Goal: Task Accomplishment & Management: Use online tool/utility

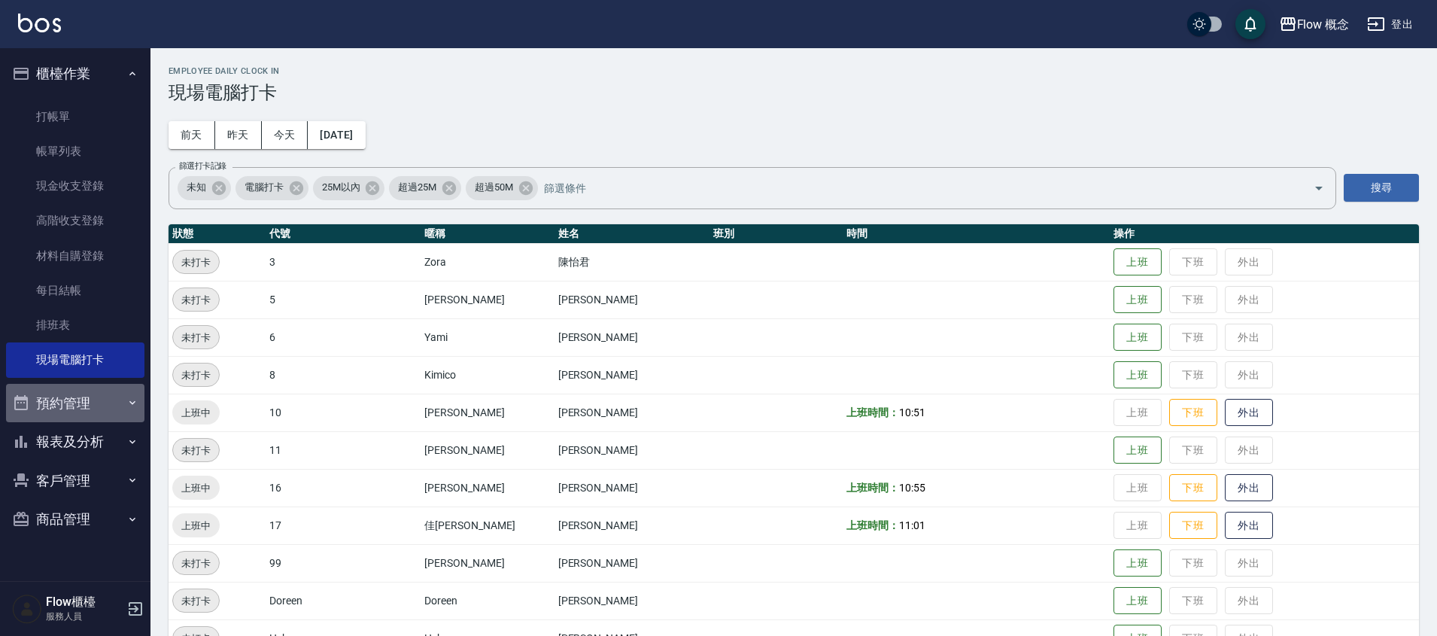
click at [61, 405] on button "預約管理" at bounding box center [75, 403] width 138 height 39
click at [80, 452] on button "報表及分析" at bounding box center [75, 441] width 138 height 39
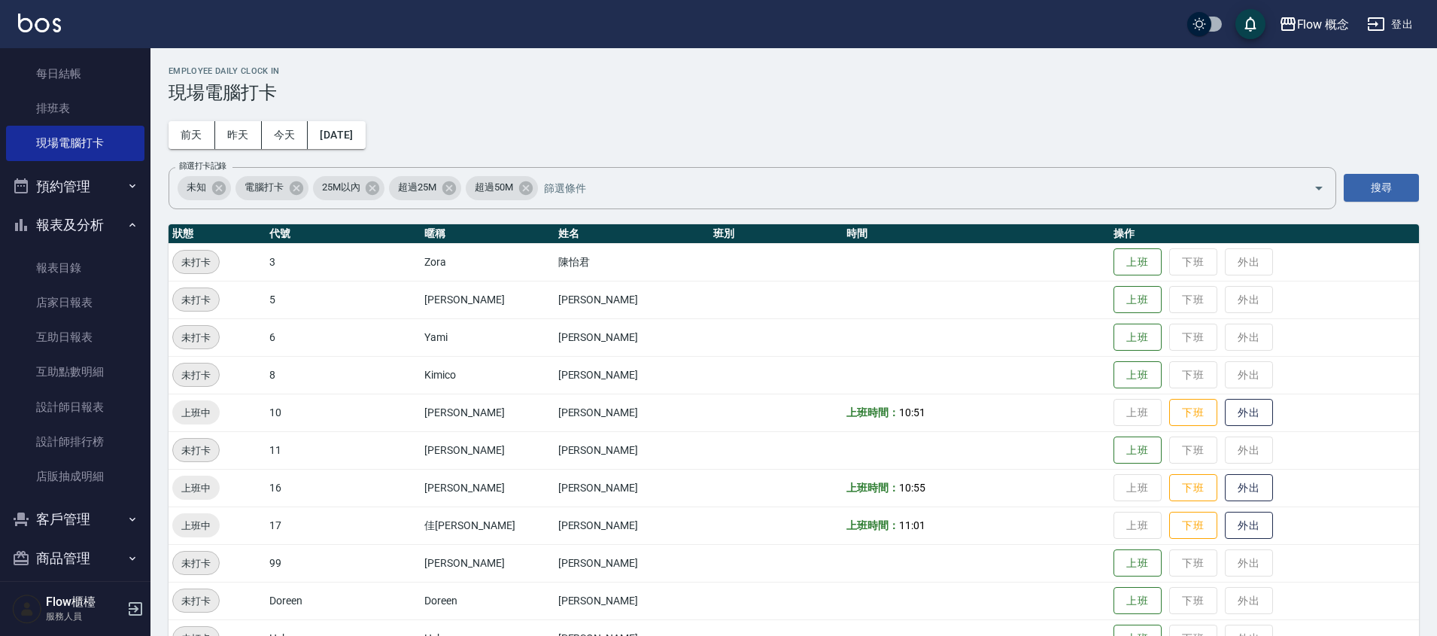
scroll to position [231, 0]
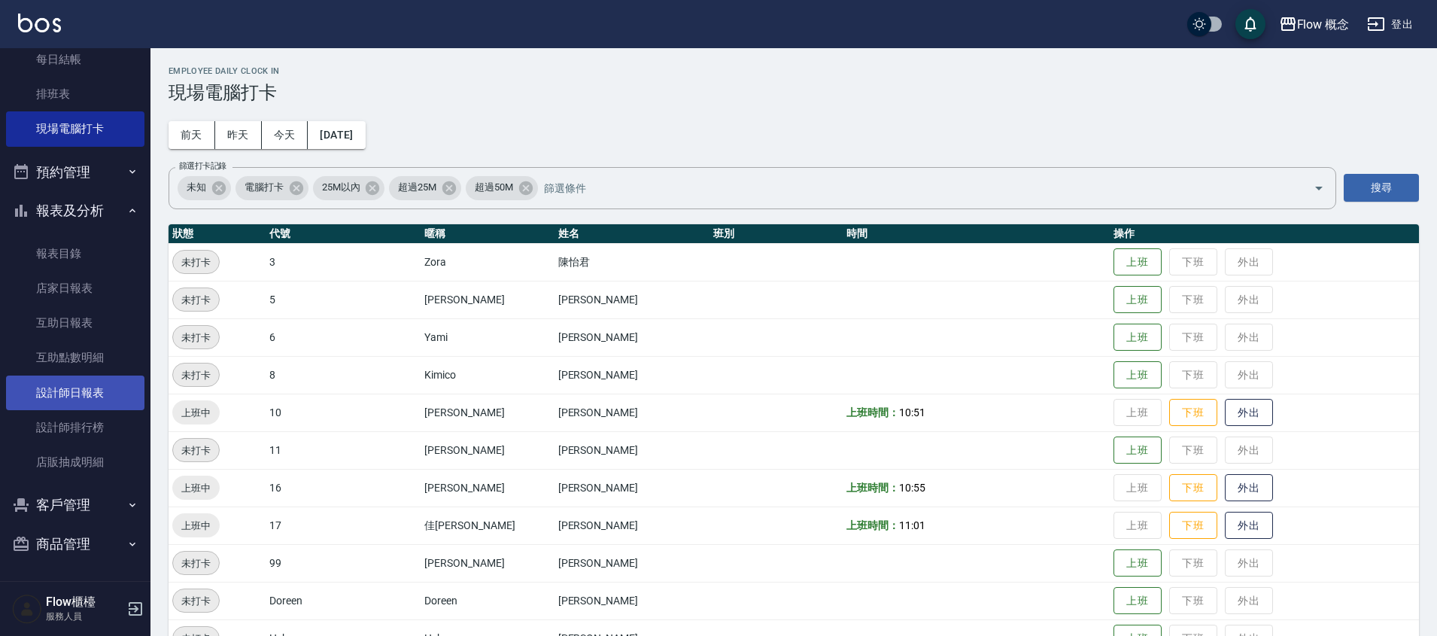
click at [109, 388] on link "設計師日報表" at bounding box center [75, 392] width 138 height 35
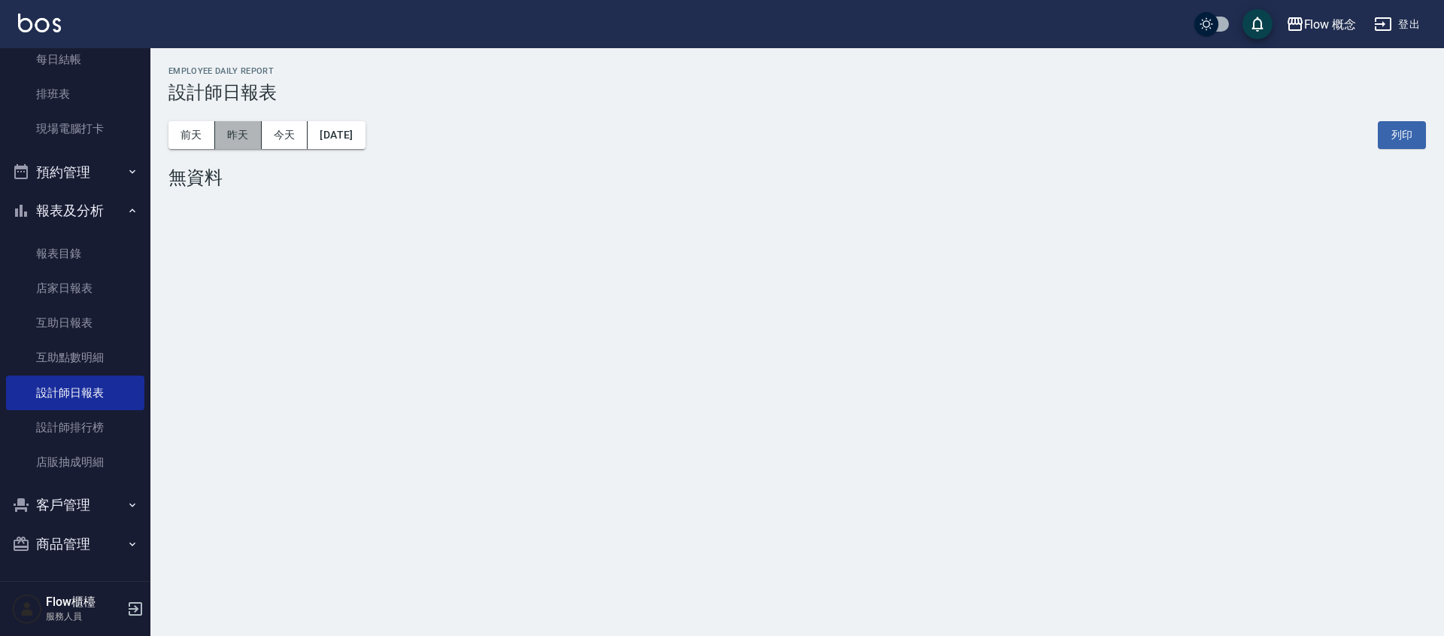
click at [251, 126] on button "昨天" at bounding box center [238, 135] width 47 height 28
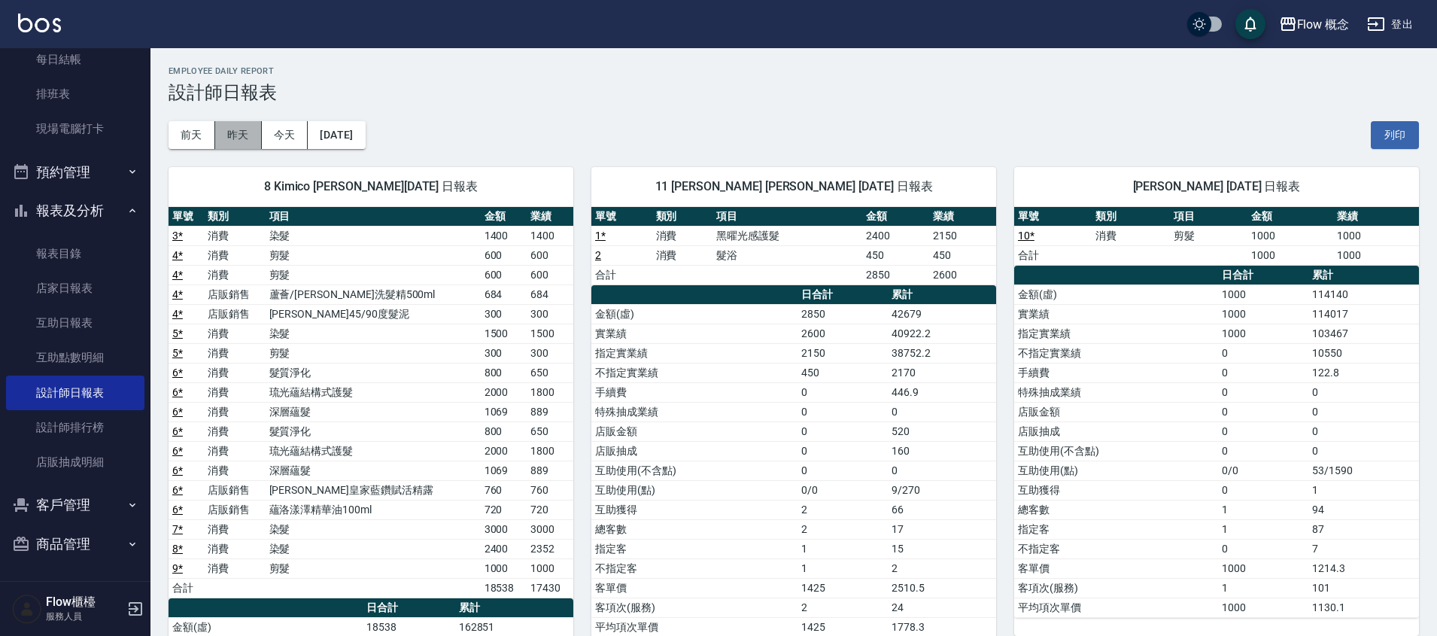
click at [244, 143] on button "昨天" at bounding box center [238, 135] width 47 height 28
click at [185, 130] on button "前天" at bounding box center [191, 135] width 47 height 28
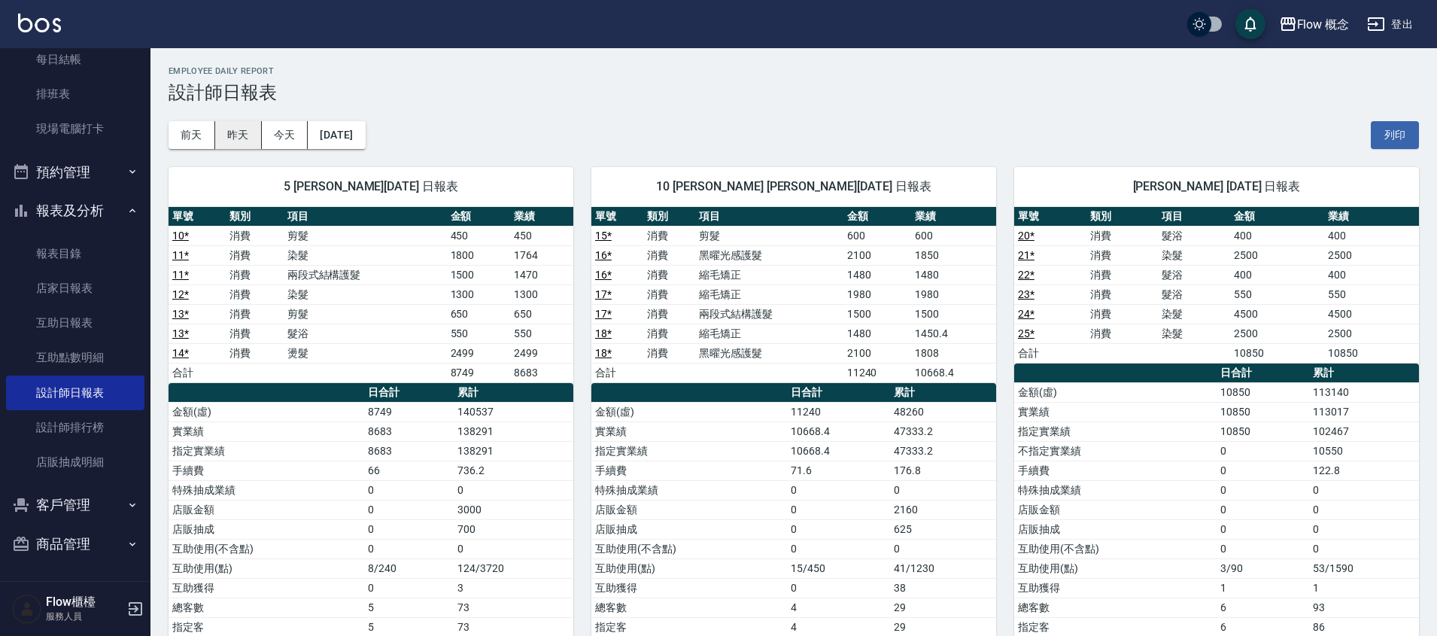
click at [248, 135] on button "昨天" at bounding box center [238, 135] width 47 height 28
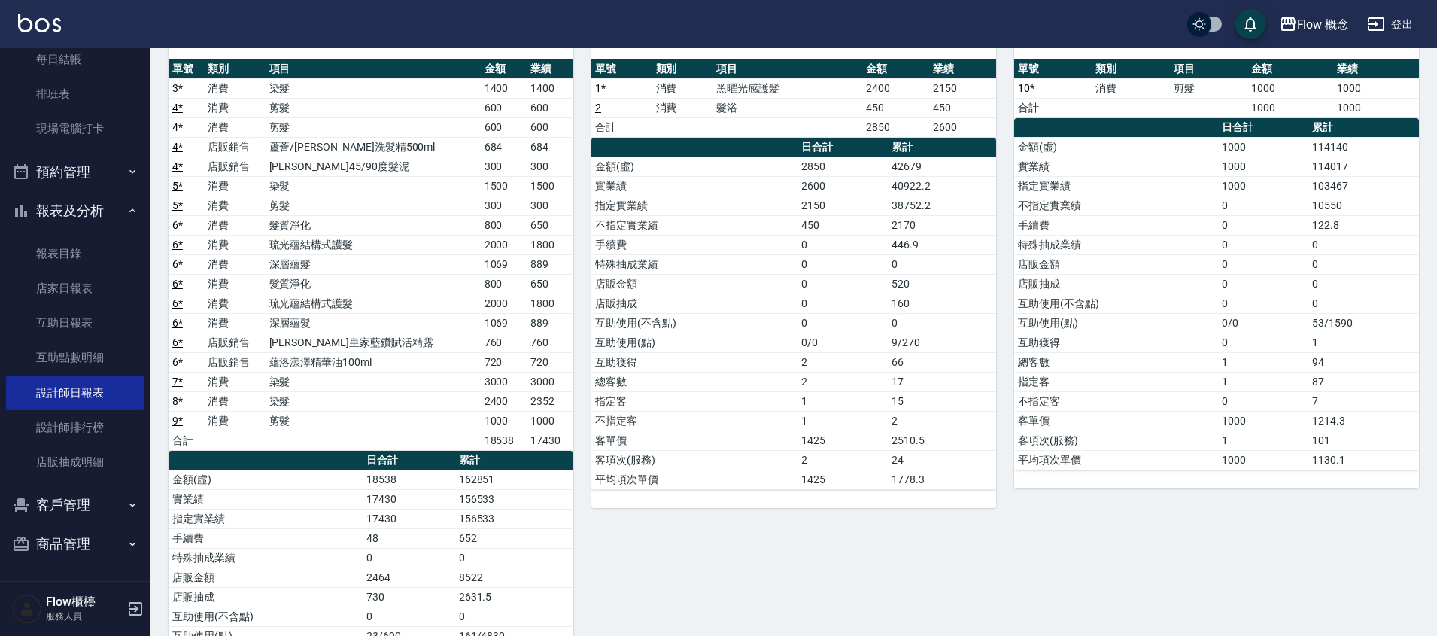
scroll to position [75, 0]
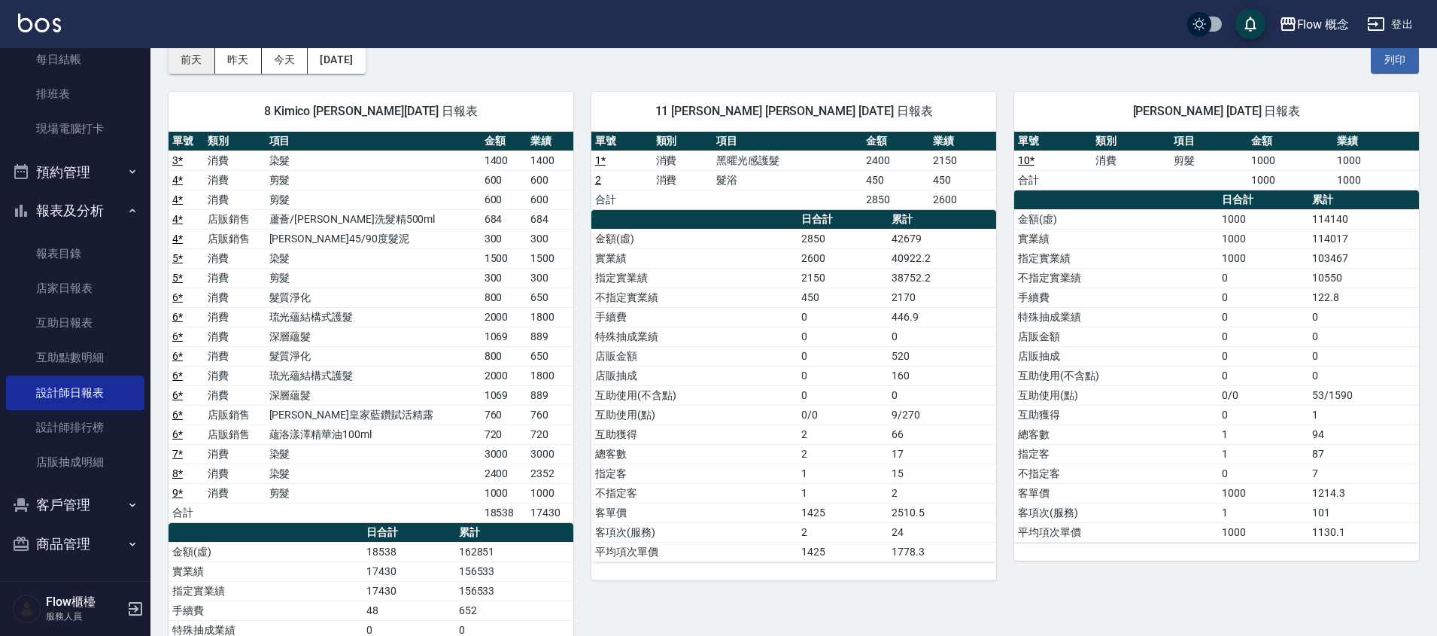
click at [207, 71] on button "前天" at bounding box center [191, 60] width 47 height 28
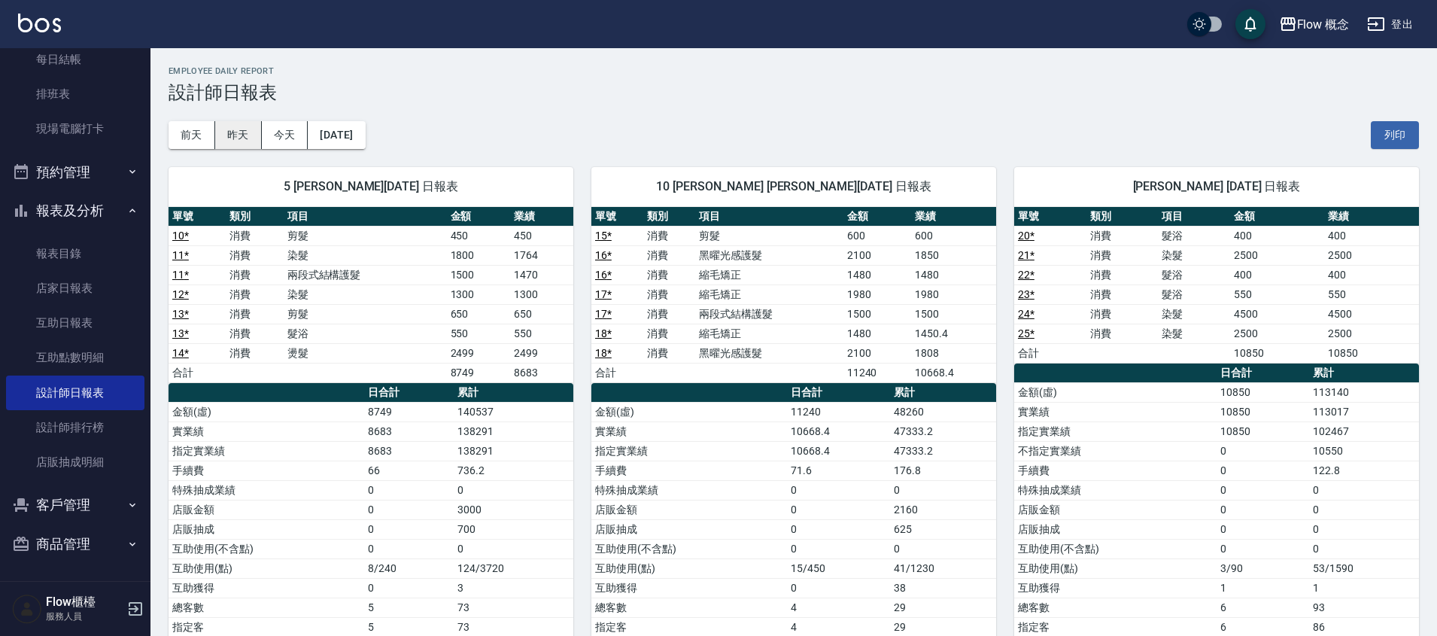
click at [229, 145] on button "昨天" at bounding box center [238, 135] width 47 height 28
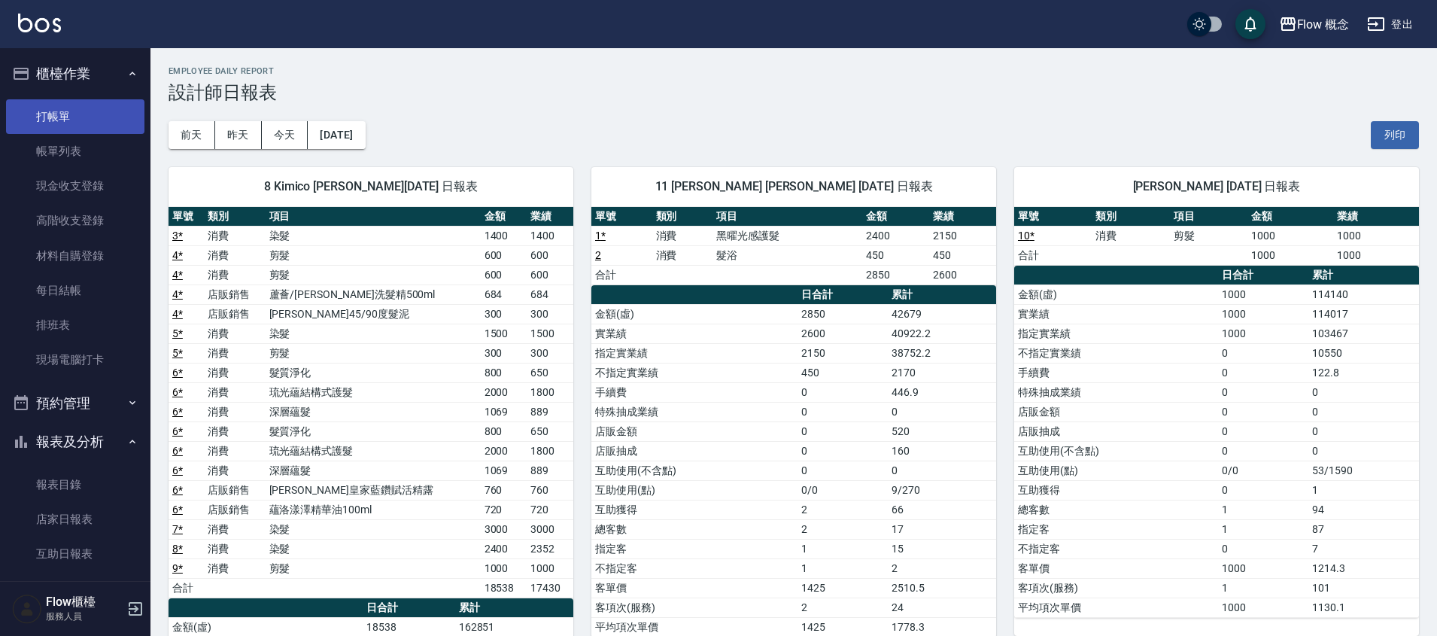
click at [96, 118] on link "打帳單" at bounding box center [75, 116] width 138 height 35
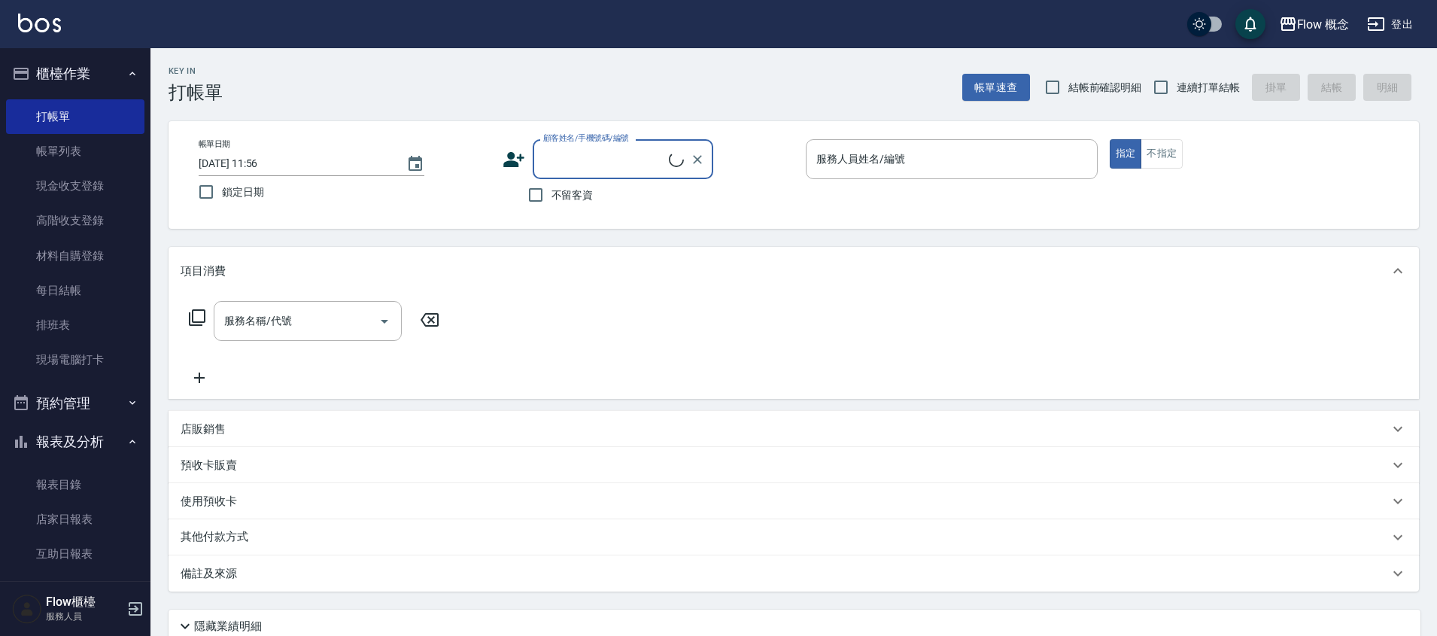
click at [126, 445] on icon "button" at bounding box center [132, 442] width 12 height 12
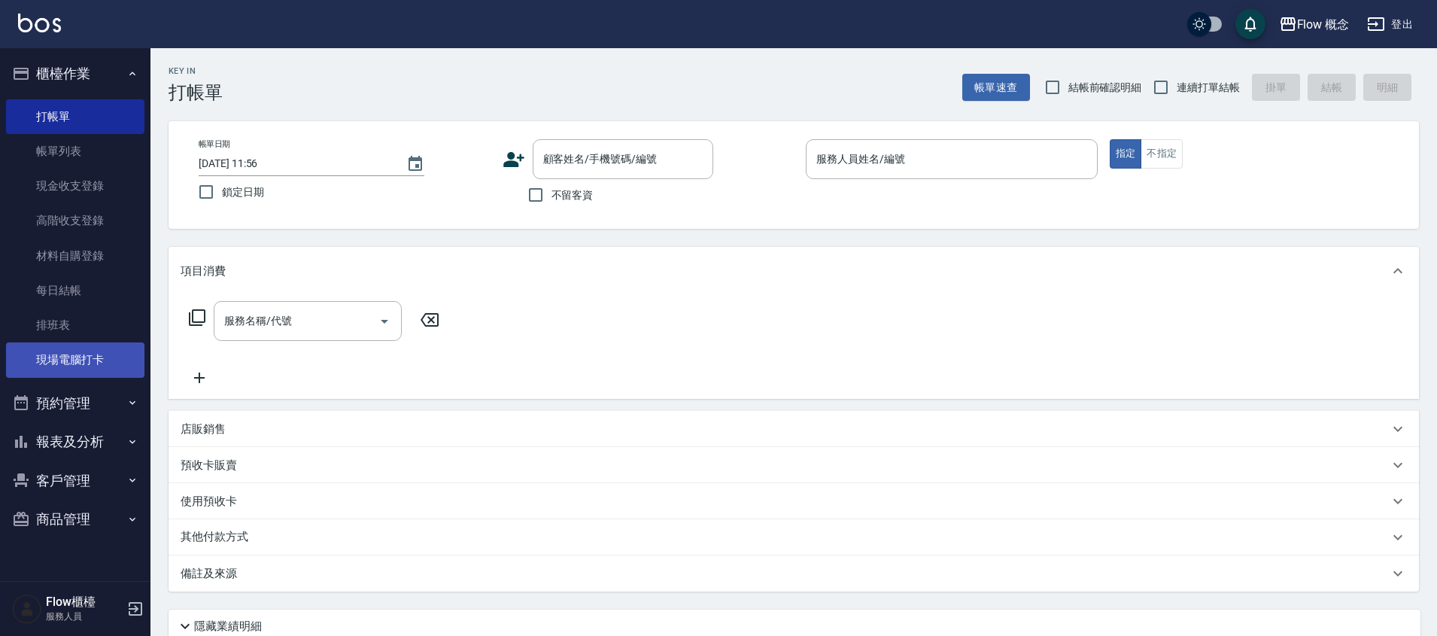
click at [53, 349] on link "現場電腦打卡" at bounding box center [75, 359] width 138 height 35
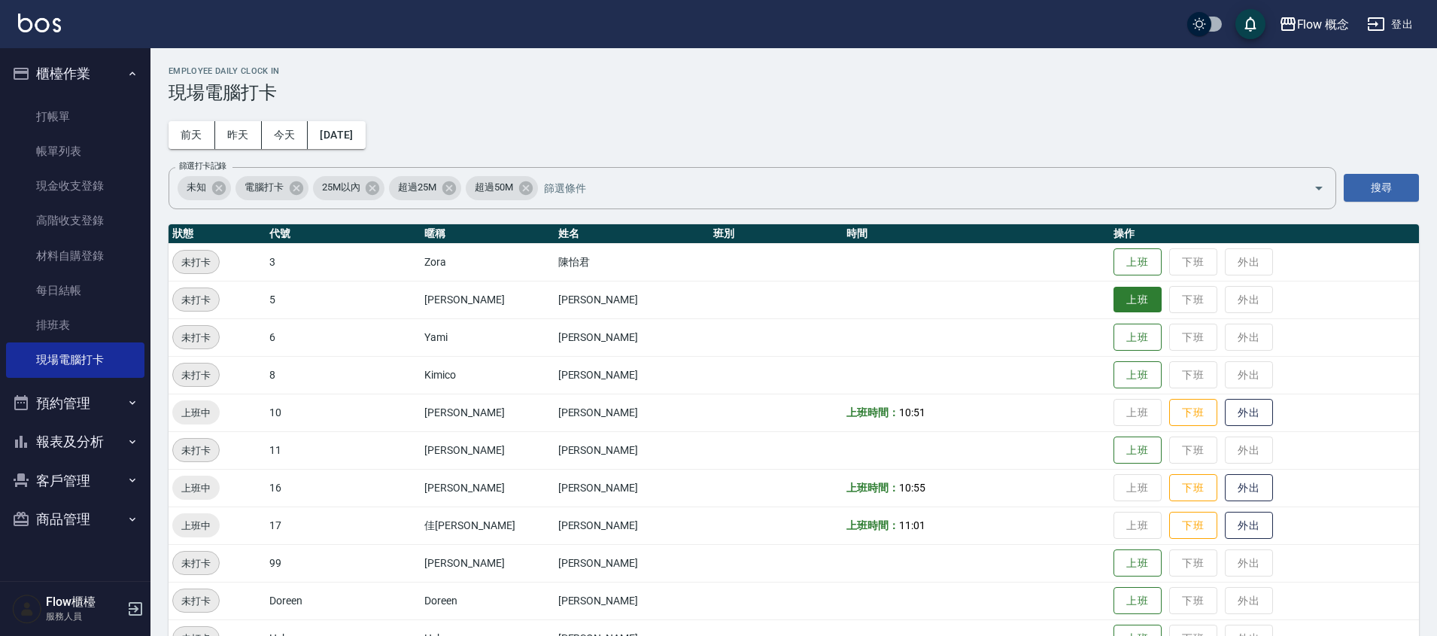
click at [1113, 299] on button "上班" at bounding box center [1137, 300] width 48 height 26
